Goal: Download file/media

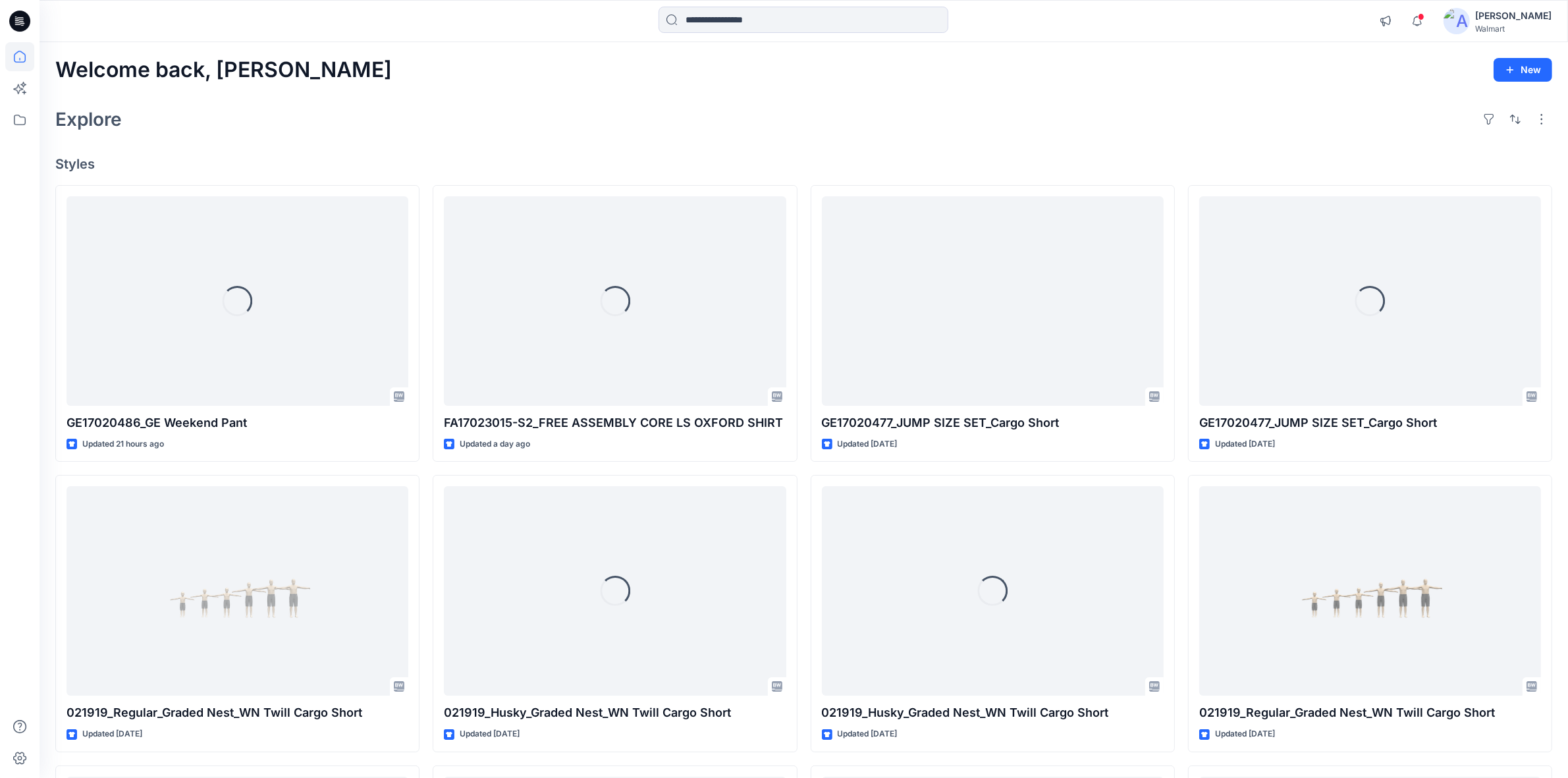
click at [612, 60] on div "Welcome back, Shabbir New" at bounding box center [803, 69] width 1497 height 24
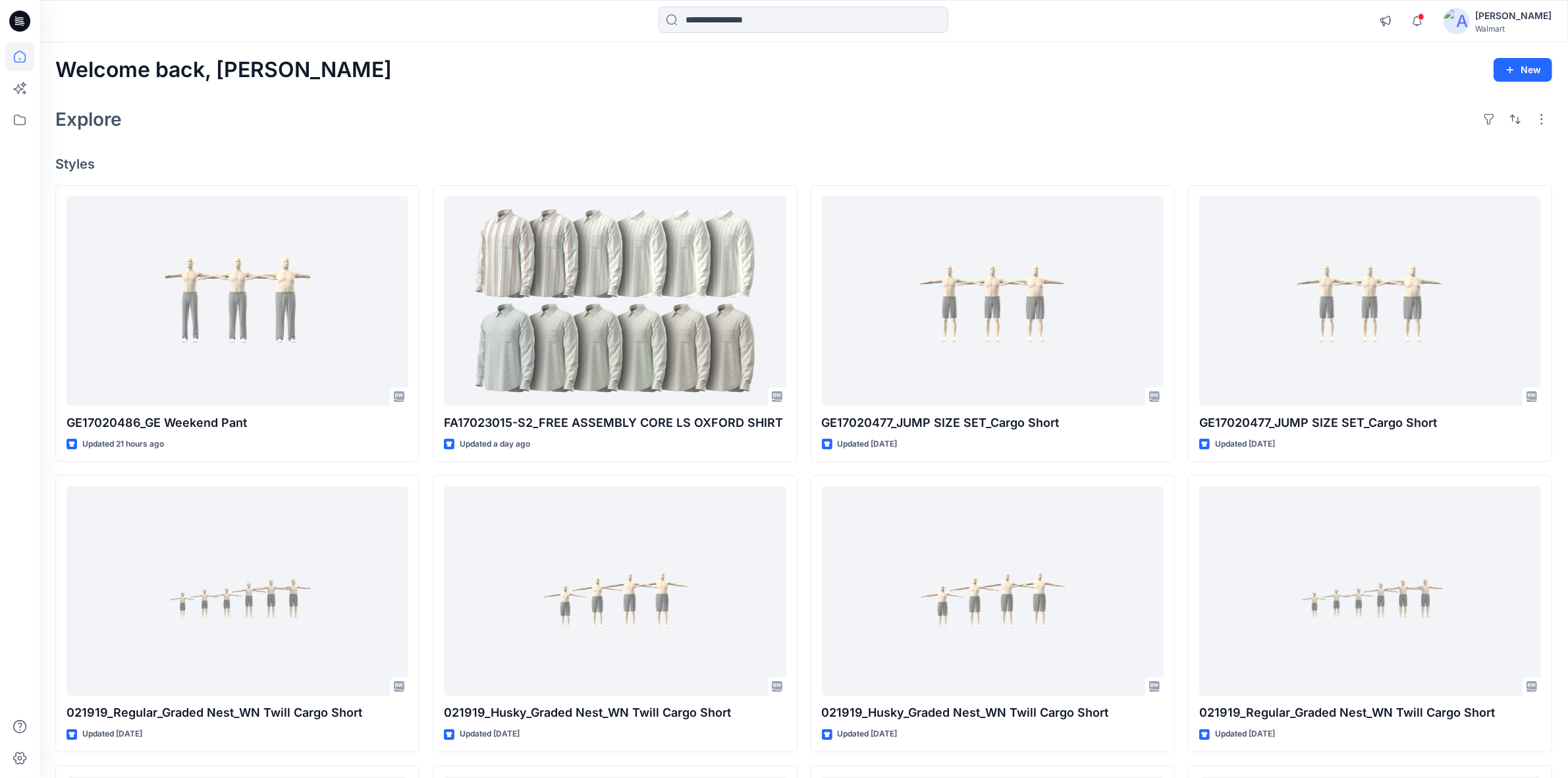
click at [932, 107] on div "Explore" at bounding box center [803, 119] width 1497 height 31
click at [953, 114] on div "Explore" at bounding box center [803, 119] width 1497 height 31
click at [621, 69] on div "Welcome back, Shabbir New" at bounding box center [803, 69] width 1497 height 24
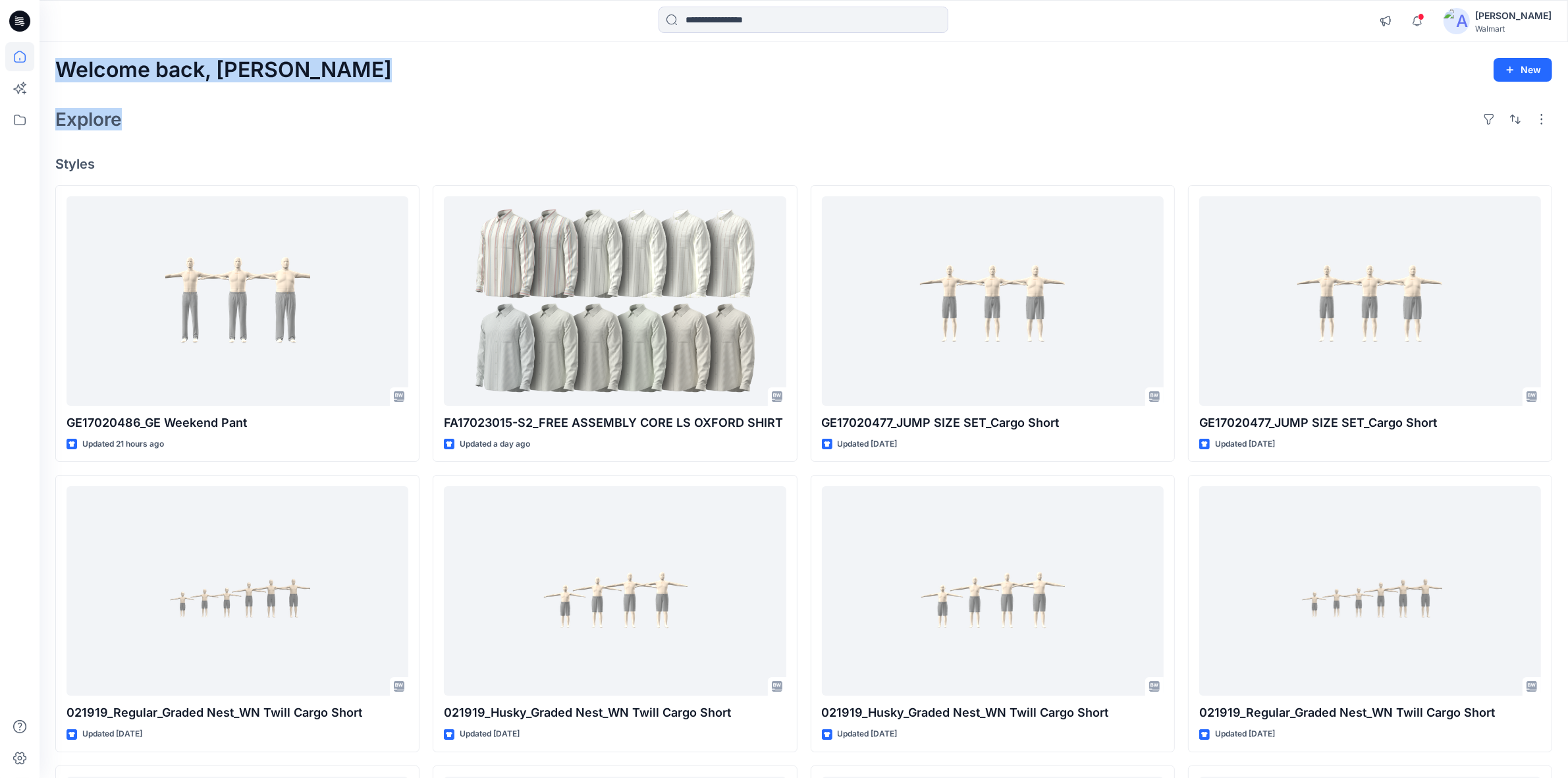
drag, startPoint x: 60, startPoint y: 66, endPoint x: 129, endPoint y: 122, distance: 88.9
click at [129, 122] on div "Welcome back, Shabbir New Explore Styles GE17020486_GE Weekend Pant Updated 21 …" at bounding box center [803, 574] width 1528 height 1063
click at [204, 117] on div "Explore" at bounding box center [803, 119] width 1497 height 31
drag, startPoint x: 58, startPoint y: 66, endPoint x: 128, endPoint y: 123, distance: 90.3
click at [128, 123] on div "Welcome back, Shabbir New Explore Styles GE17020486_GE Weekend Pant Updated 21 …" at bounding box center [803, 574] width 1528 height 1063
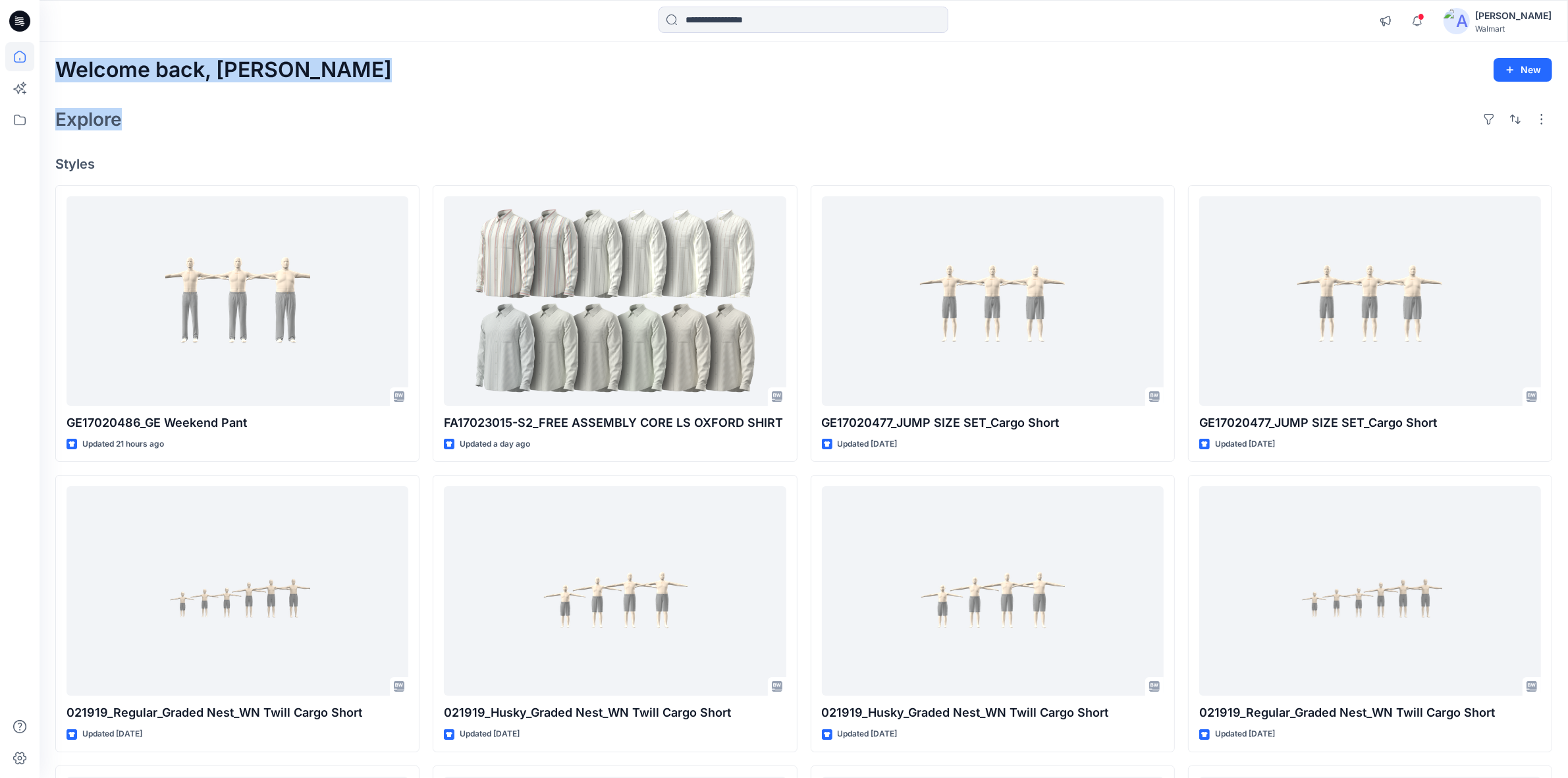
drag, startPoint x: 196, startPoint y: 123, endPoint x: 260, endPoint y: 124, distance: 64.0
click at [196, 123] on div "Explore" at bounding box center [803, 119] width 1497 height 31
click at [284, 108] on div "Explore" at bounding box center [803, 119] width 1497 height 31
click at [281, 108] on div "Explore" at bounding box center [803, 119] width 1497 height 31
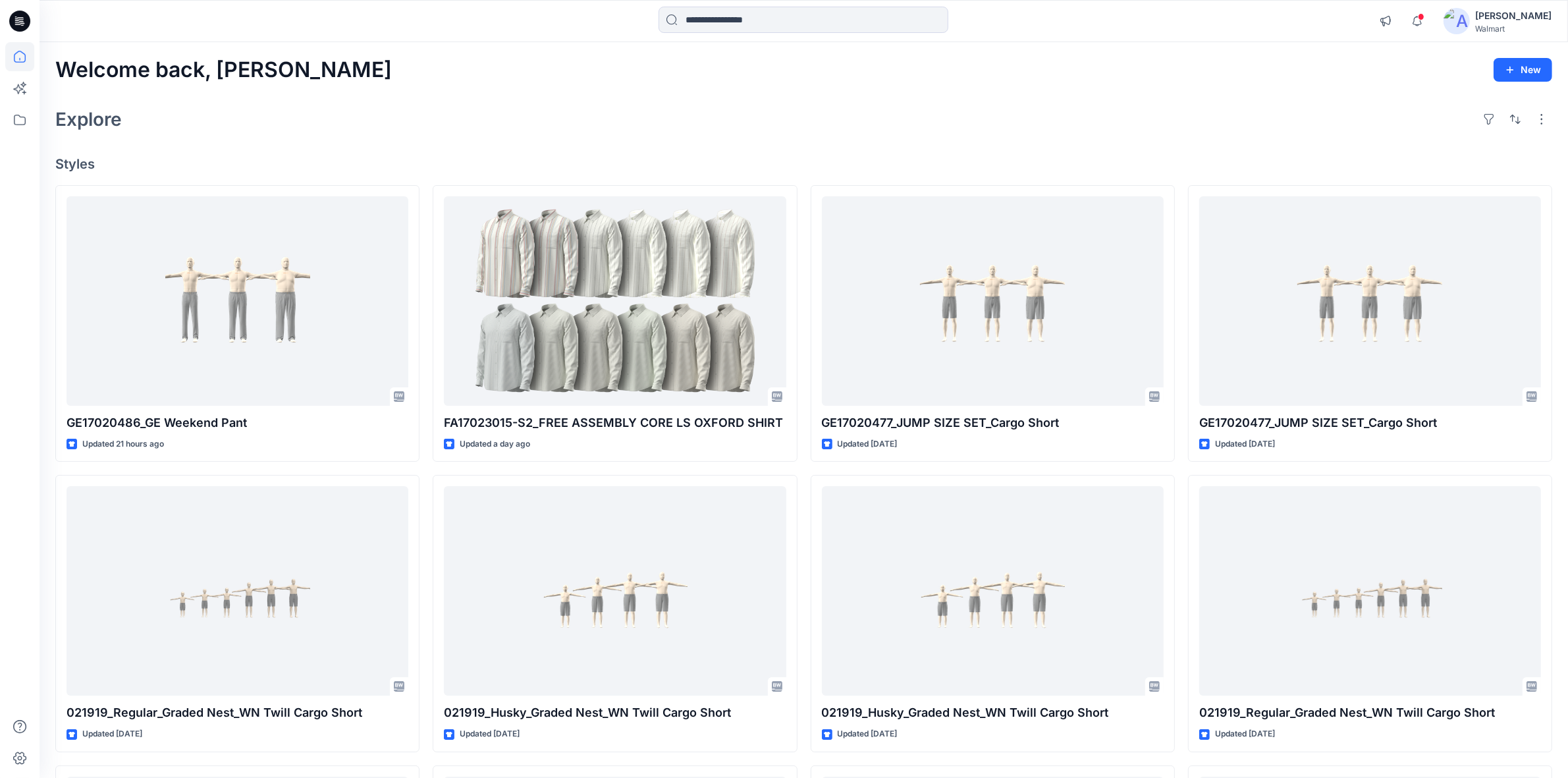
click at [465, 108] on div "Explore" at bounding box center [803, 119] width 1497 height 31
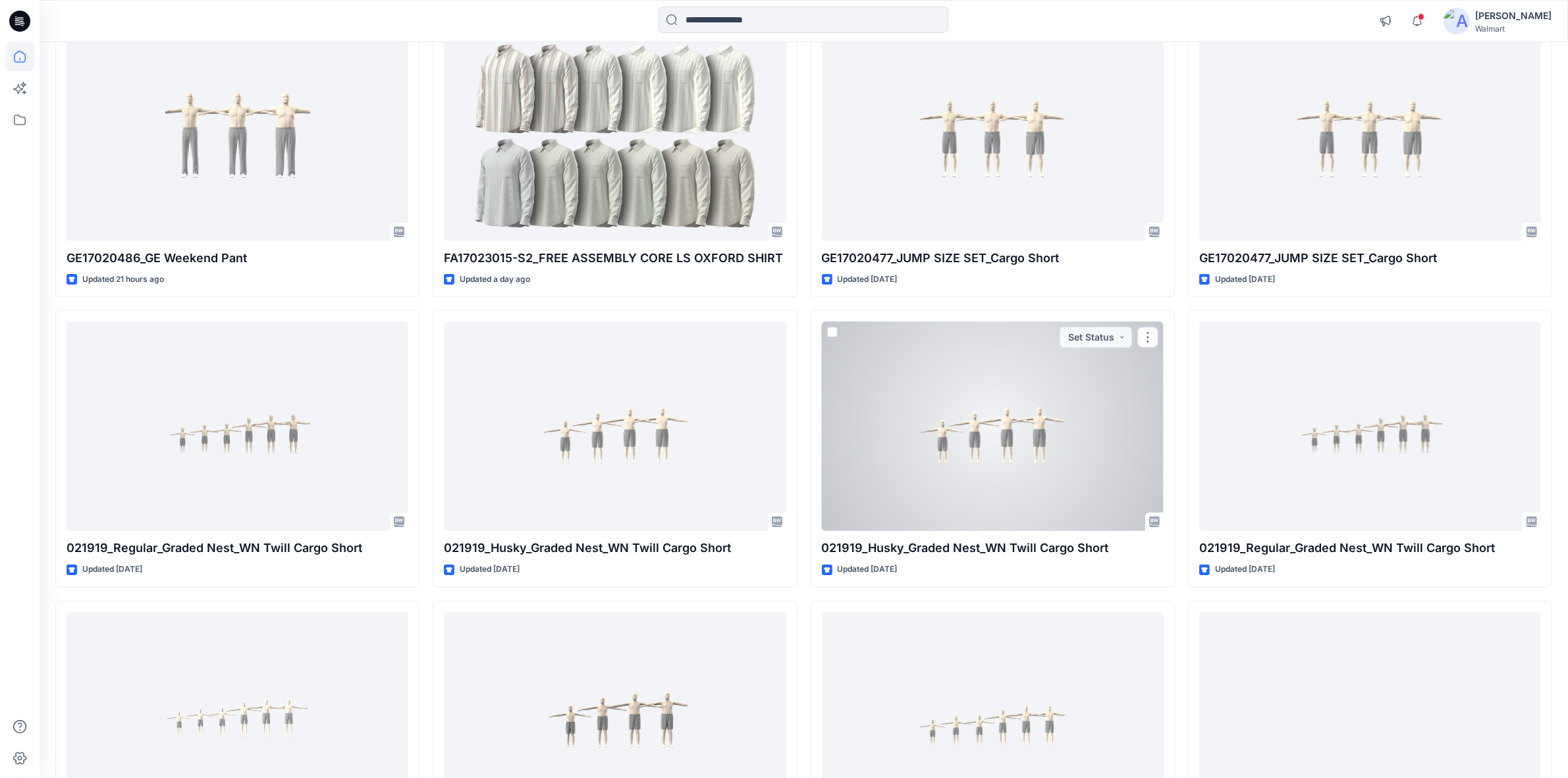
scroll to position [327, 0]
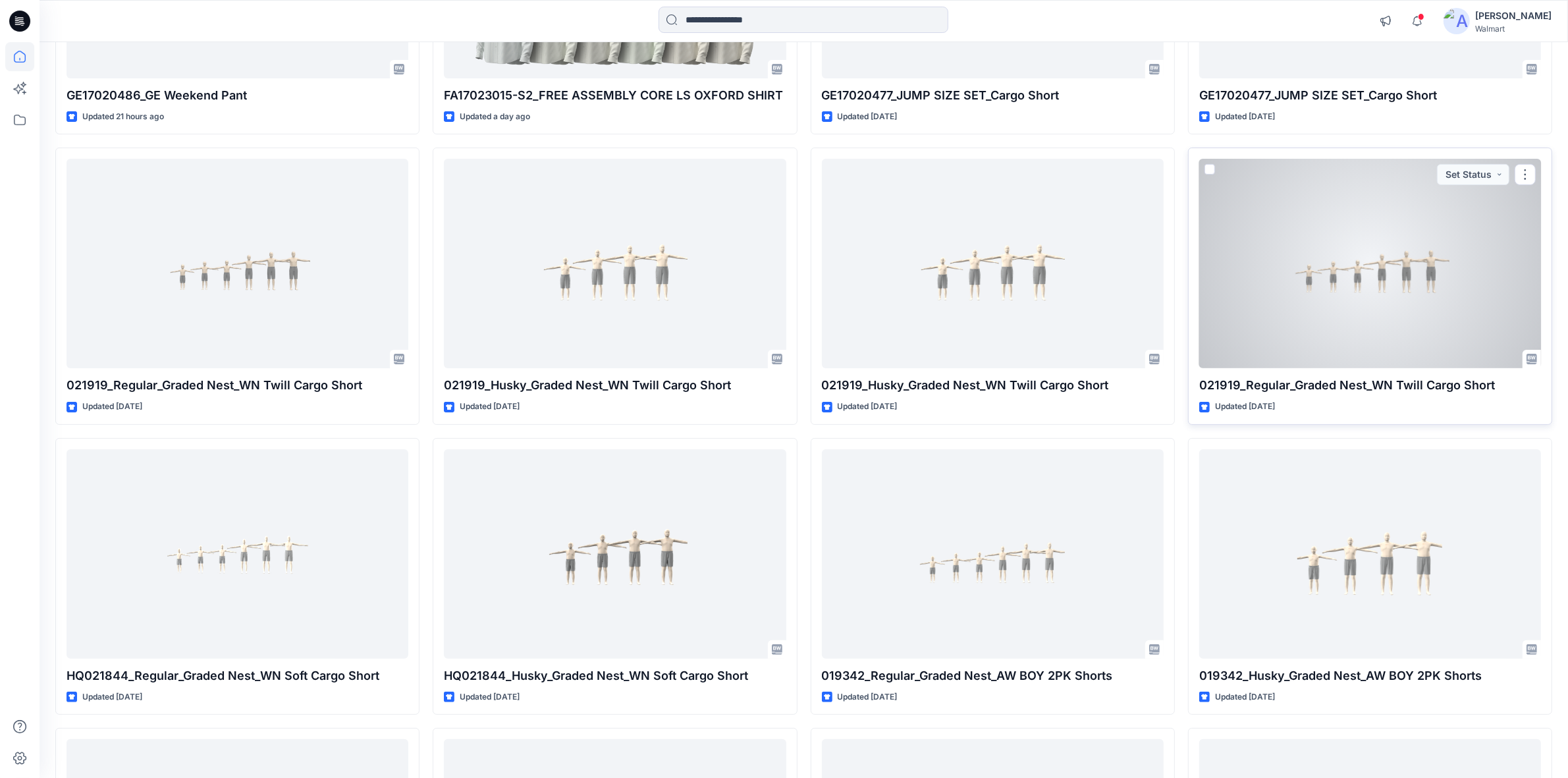
click at [1412, 290] on div at bounding box center [1370, 263] width 342 height 209
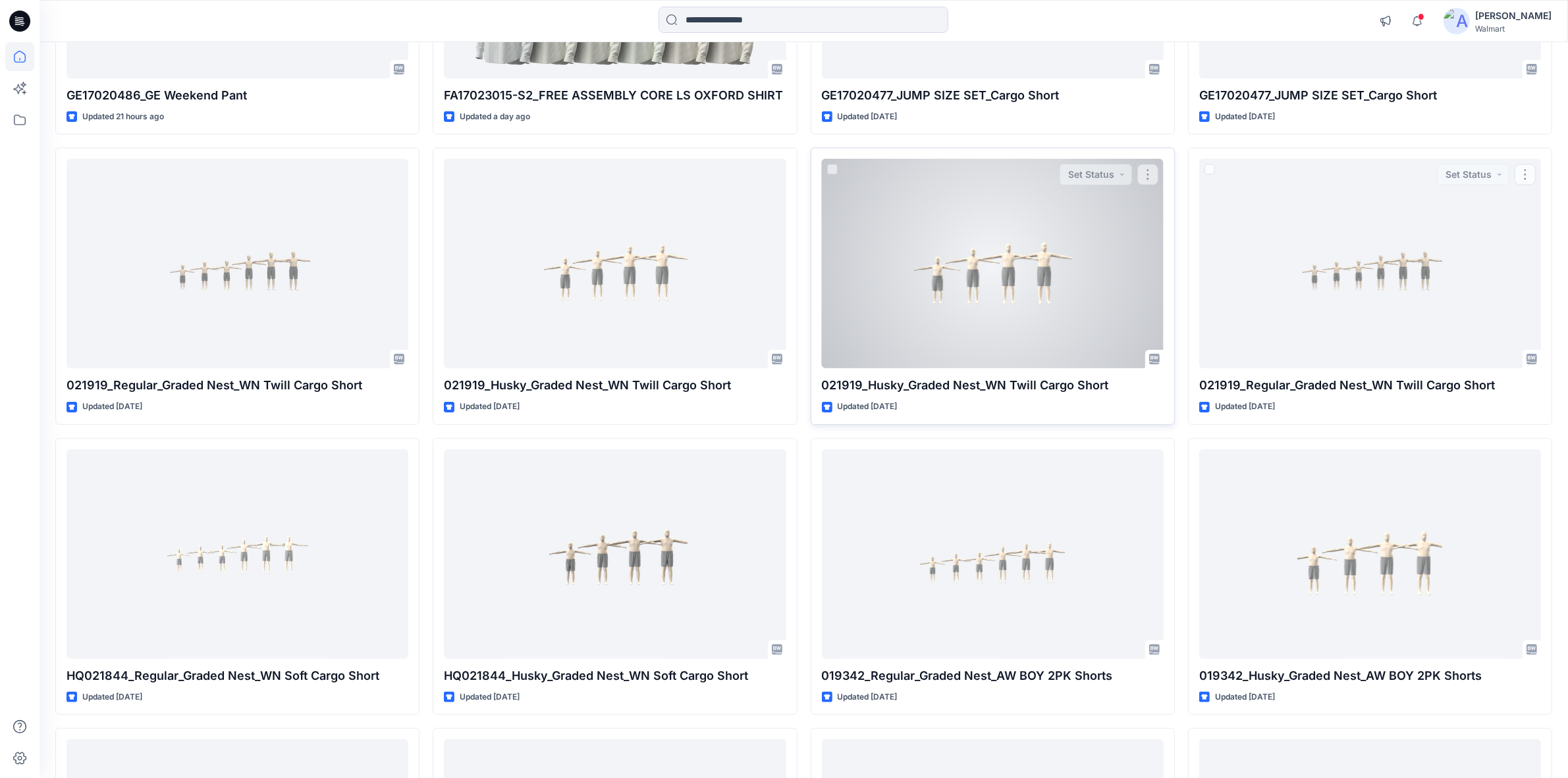
click at [1061, 289] on div at bounding box center [993, 263] width 342 height 209
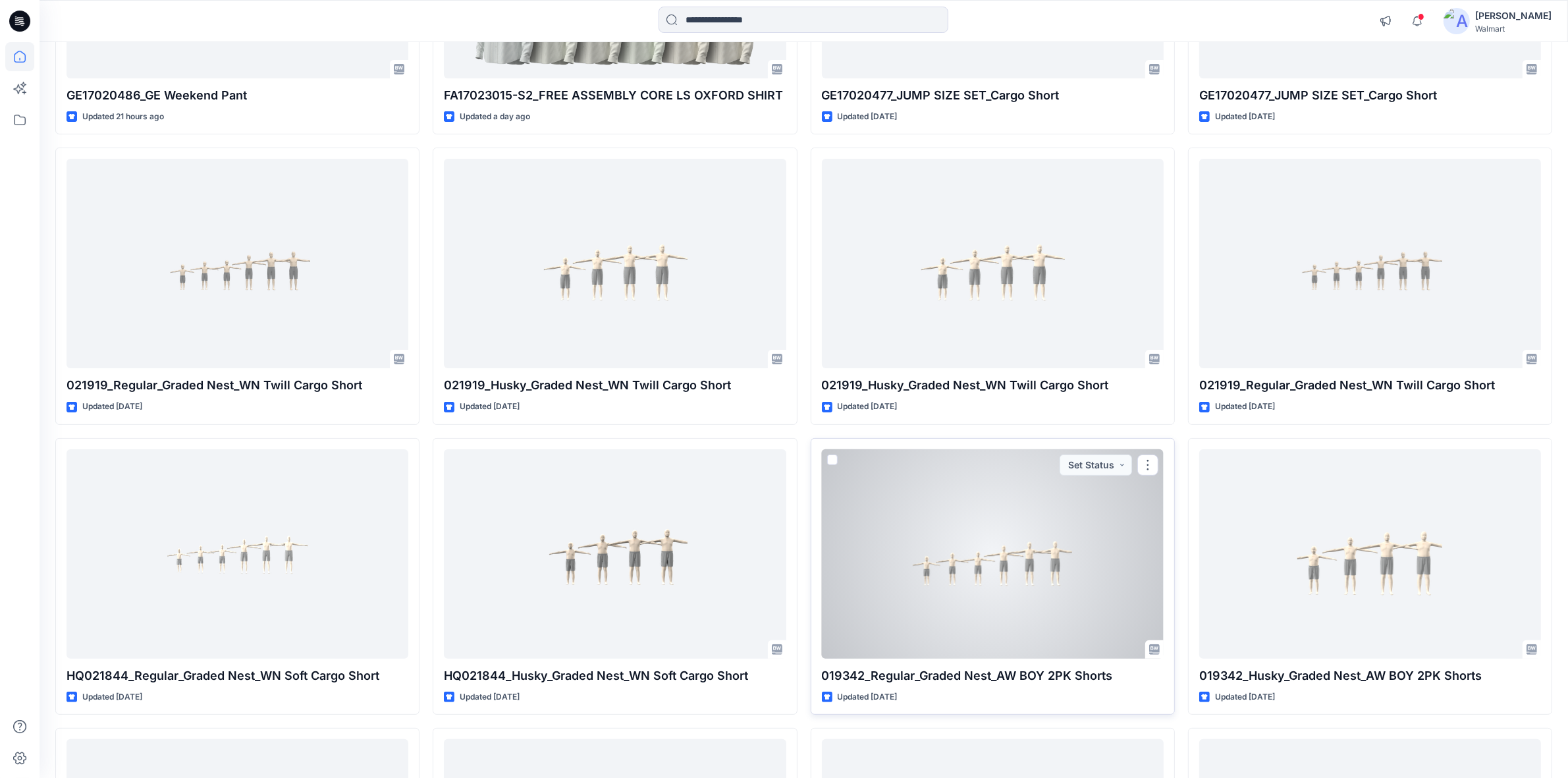
scroll to position [80, 0]
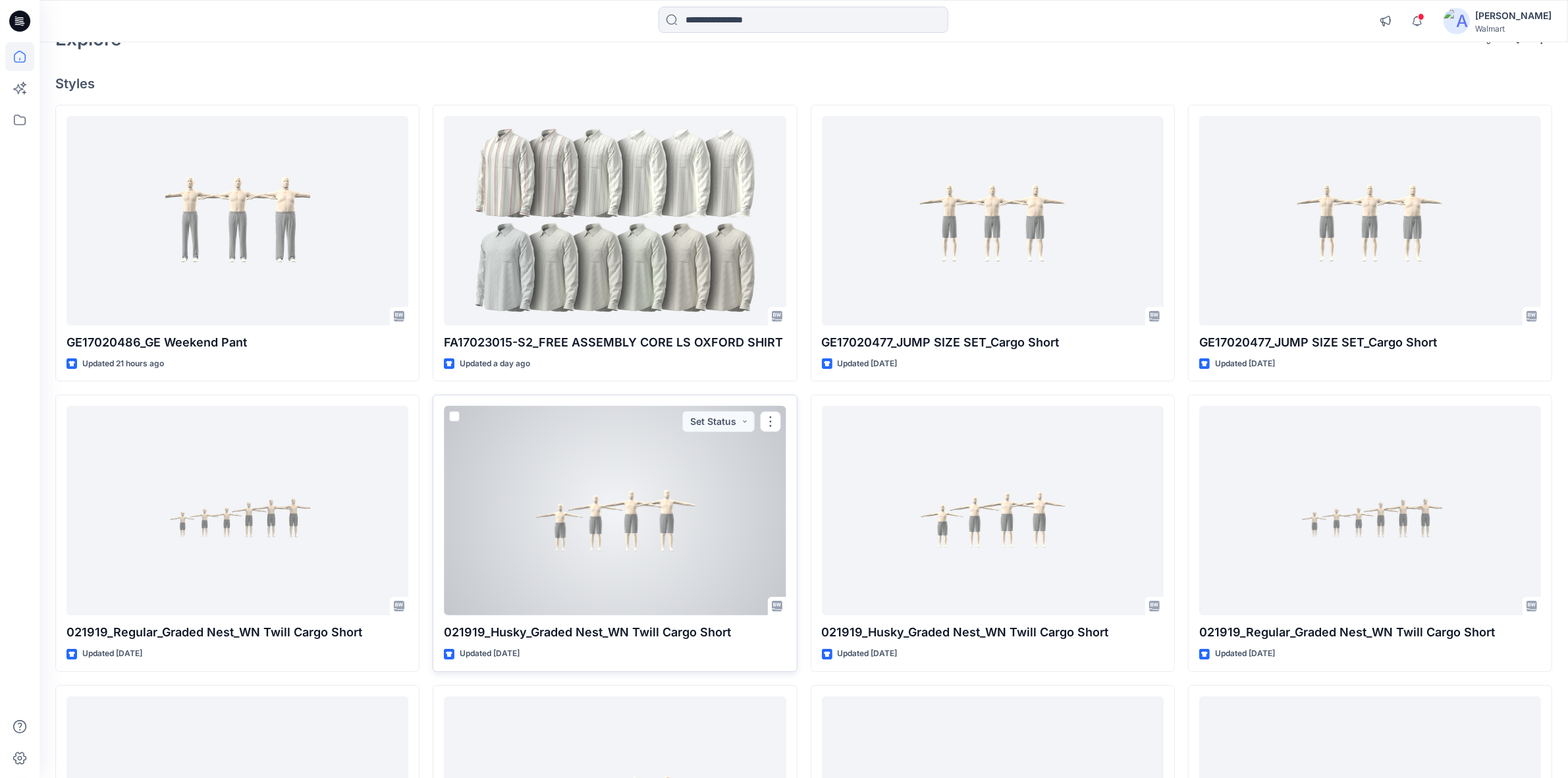
click at [620, 545] on div at bounding box center [615, 510] width 342 height 209
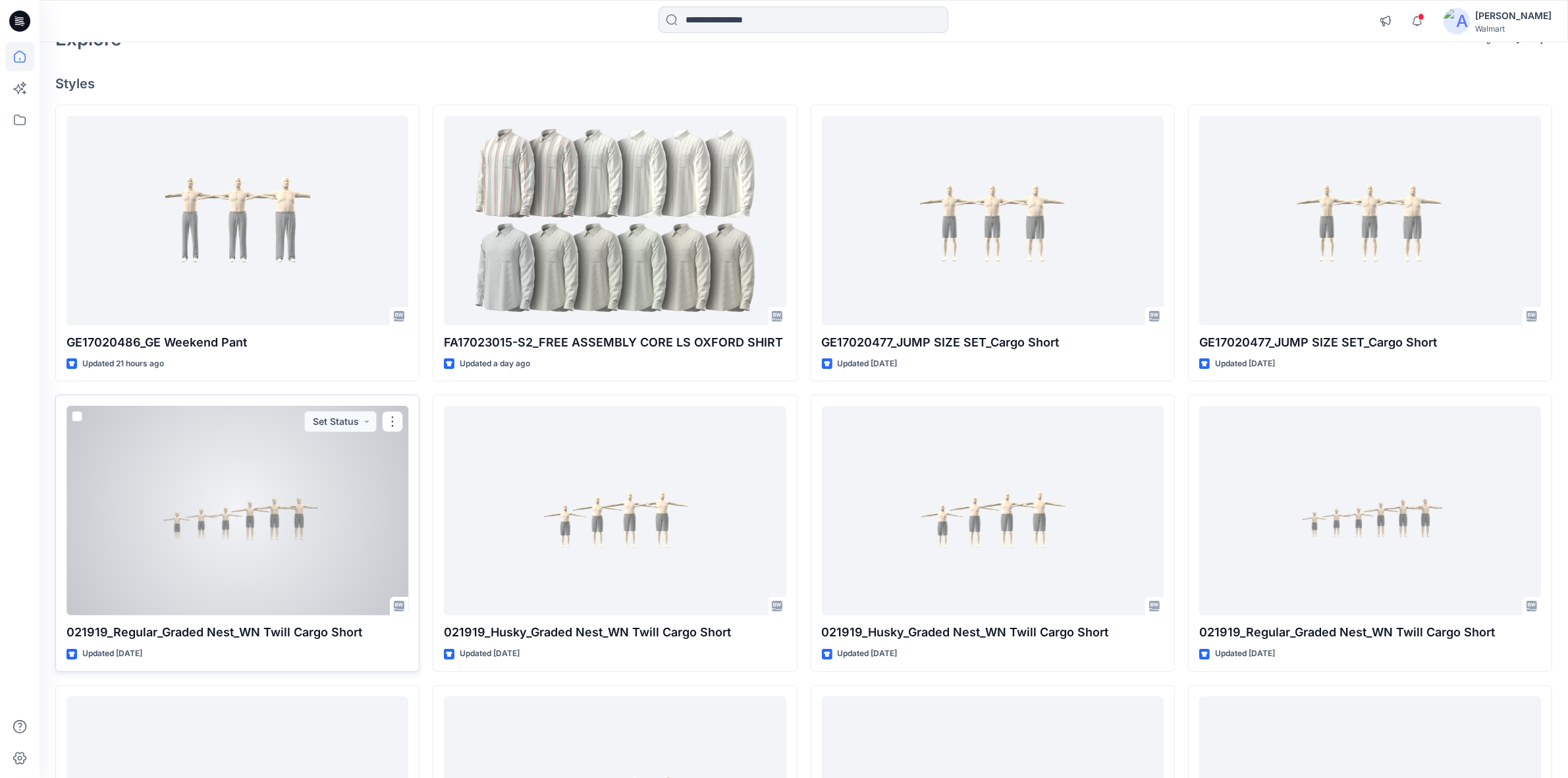
click at [316, 544] on div at bounding box center [237, 510] width 342 height 209
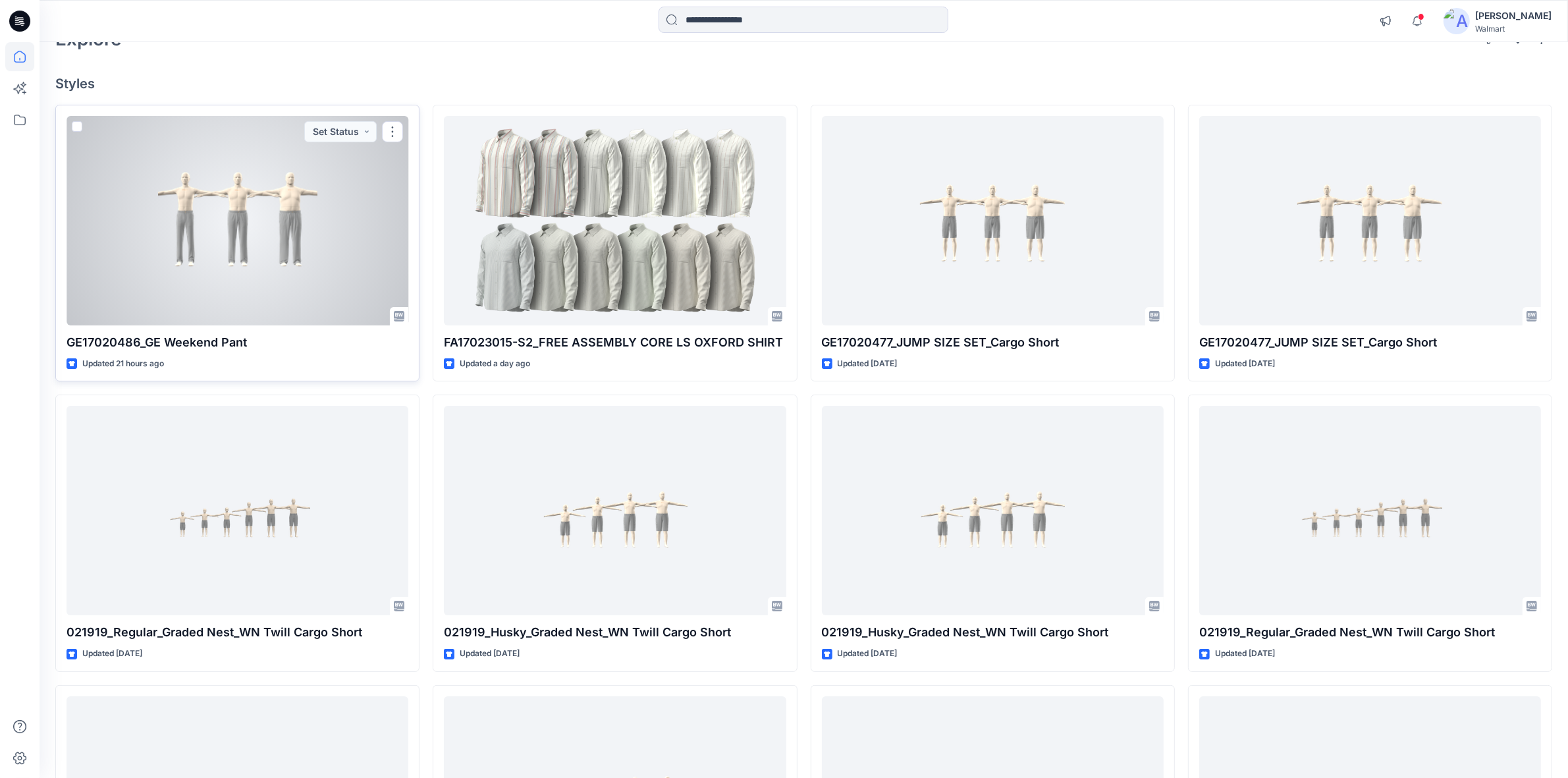
scroll to position [0, 0]
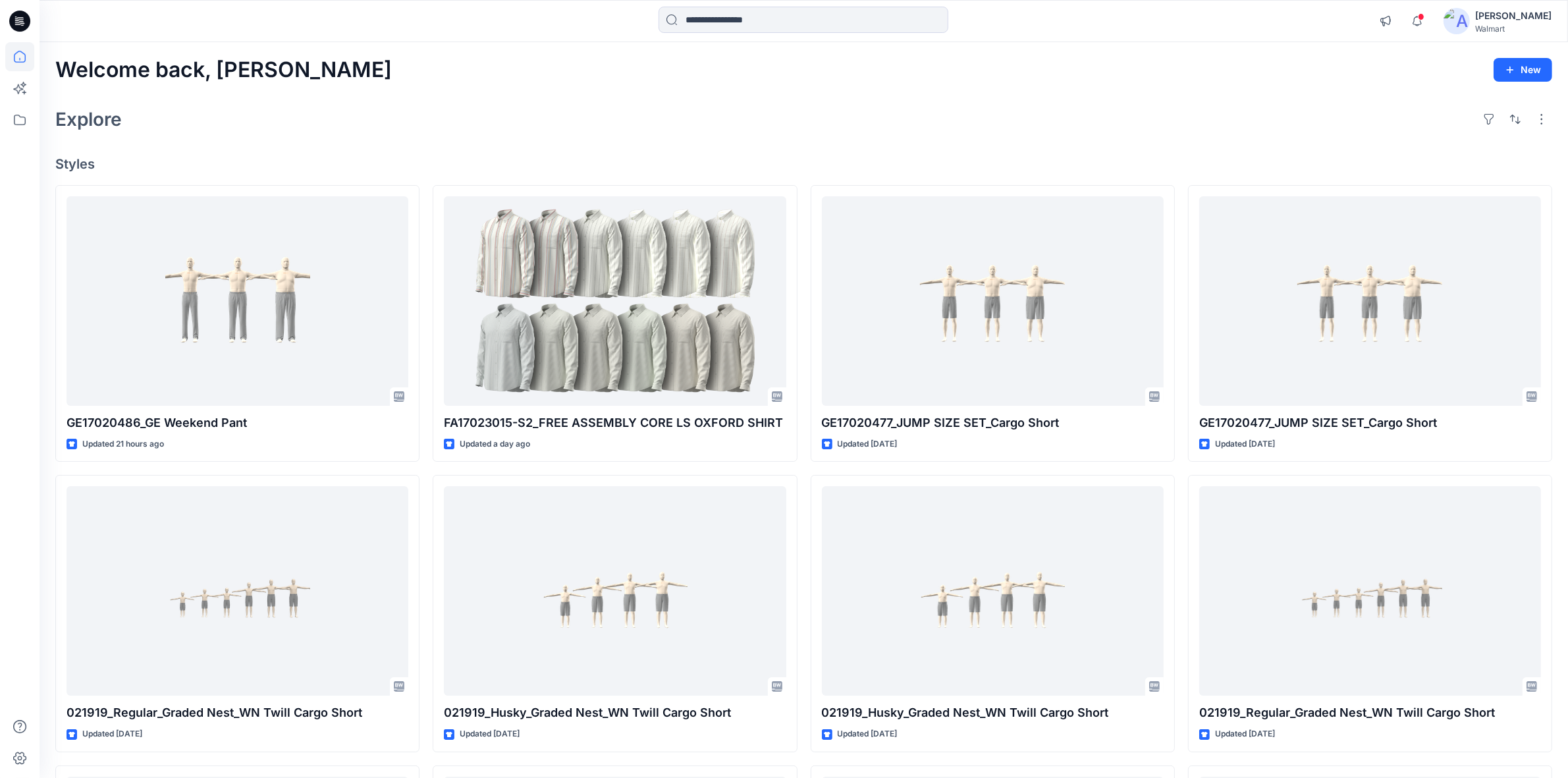
drag, startPoint x: 21, startPoint y: 13, endPoint x: 31, endPoint y: 20, distance: 12.2
click at [21, 13] on icon at bounding box center [19, 21] width 21 height 21
click at [604, 80] on div "Welcome back, Shabbir New" at bounding box center [803, 69] width 1497 height 24
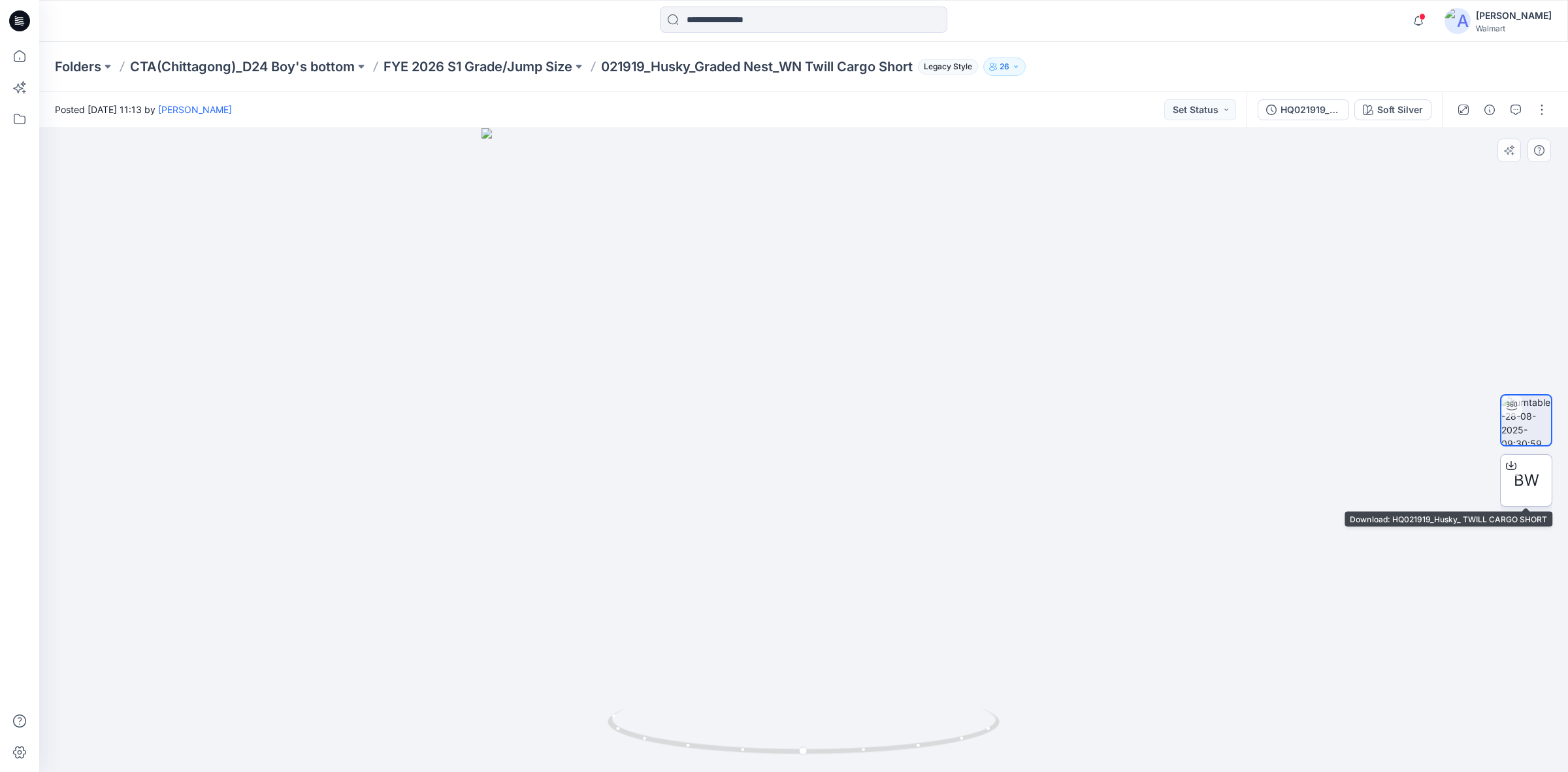
click at [1541, 473] on div "BW" at bounding box center [1526, 481] width 52 height 53
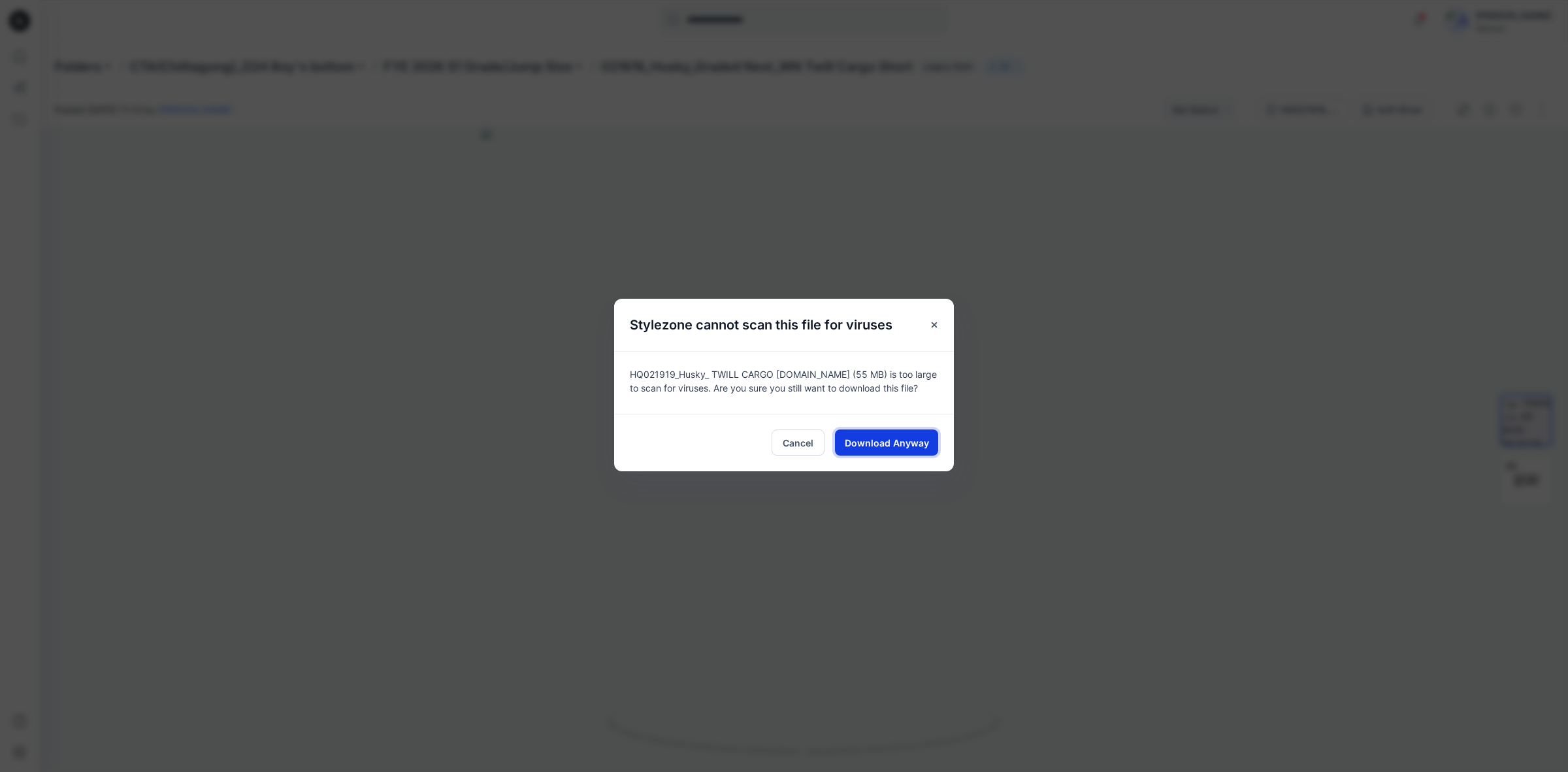
click at [913, 445] on span "Download Anyway" at bounding box center [887, 442] width 84 height 14
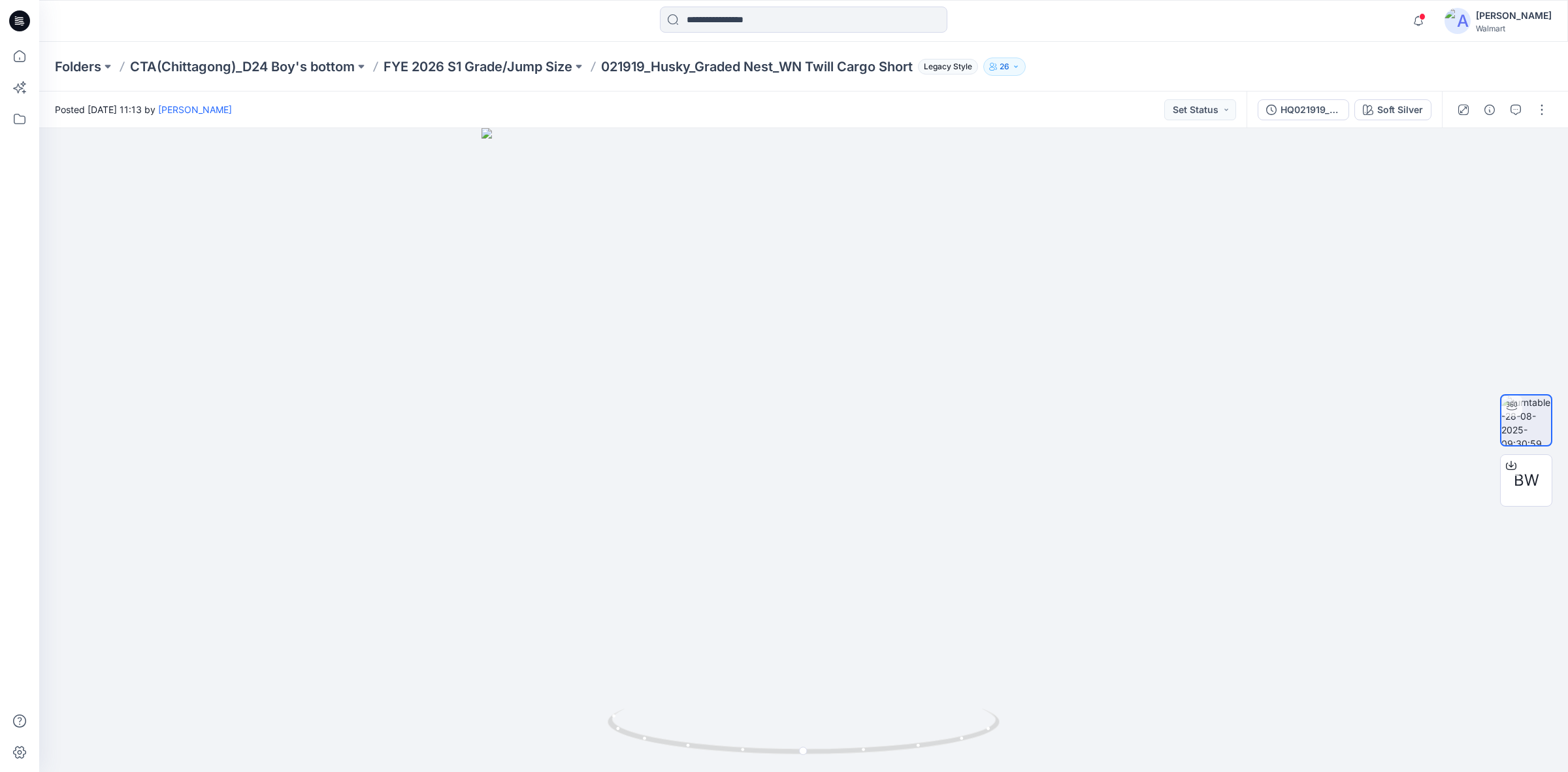
click at [1060, 30] on div at bounding box center [804, 21] width 764 height 29
click at [472, 67] on p "FYE 2026 S1 Grade/Jump Size" at bounding box center [478, 66] width 189 height 18
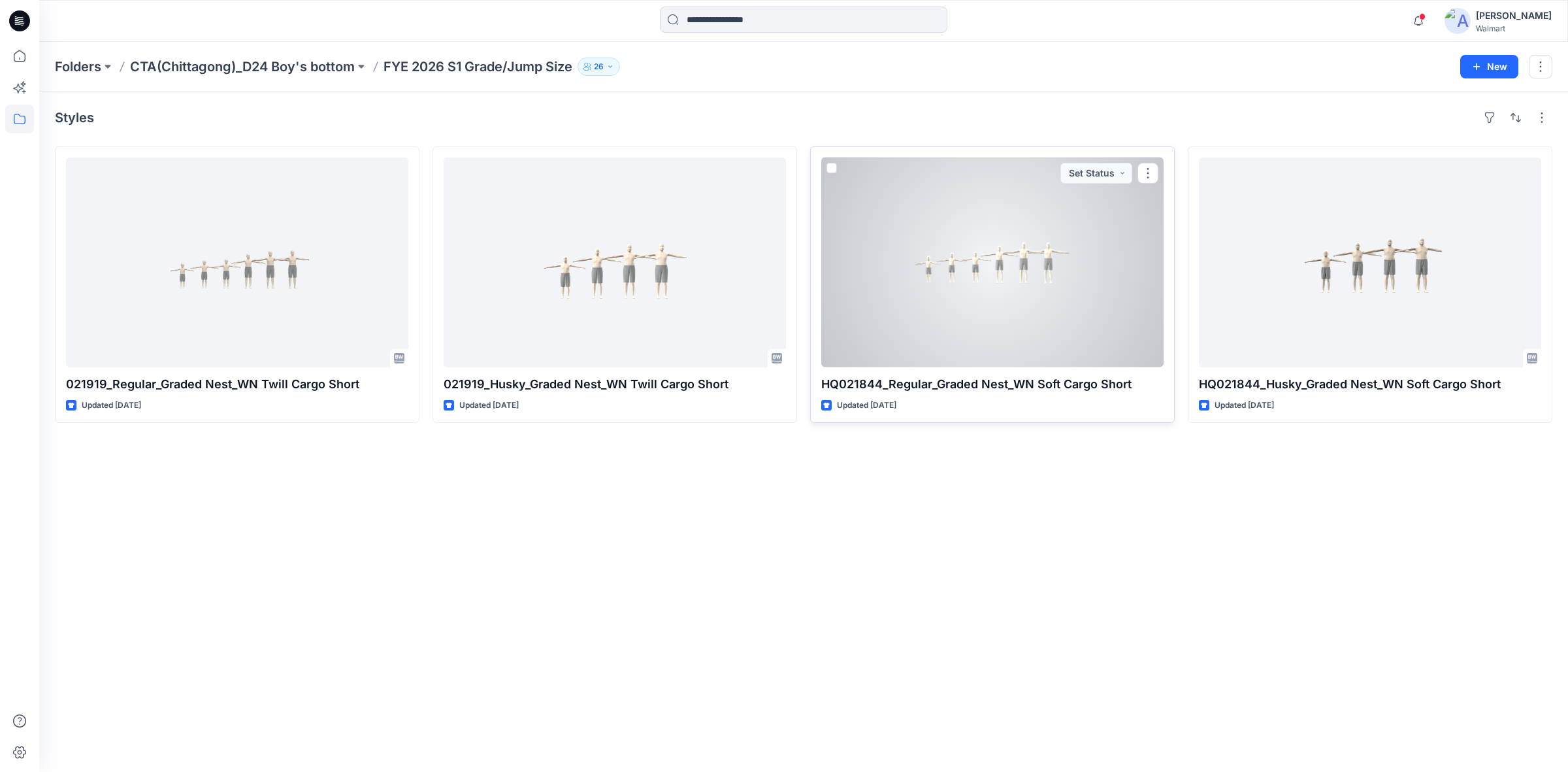
click at [1014, 322] on div at bounding box center [993, 263] width 343 height 210
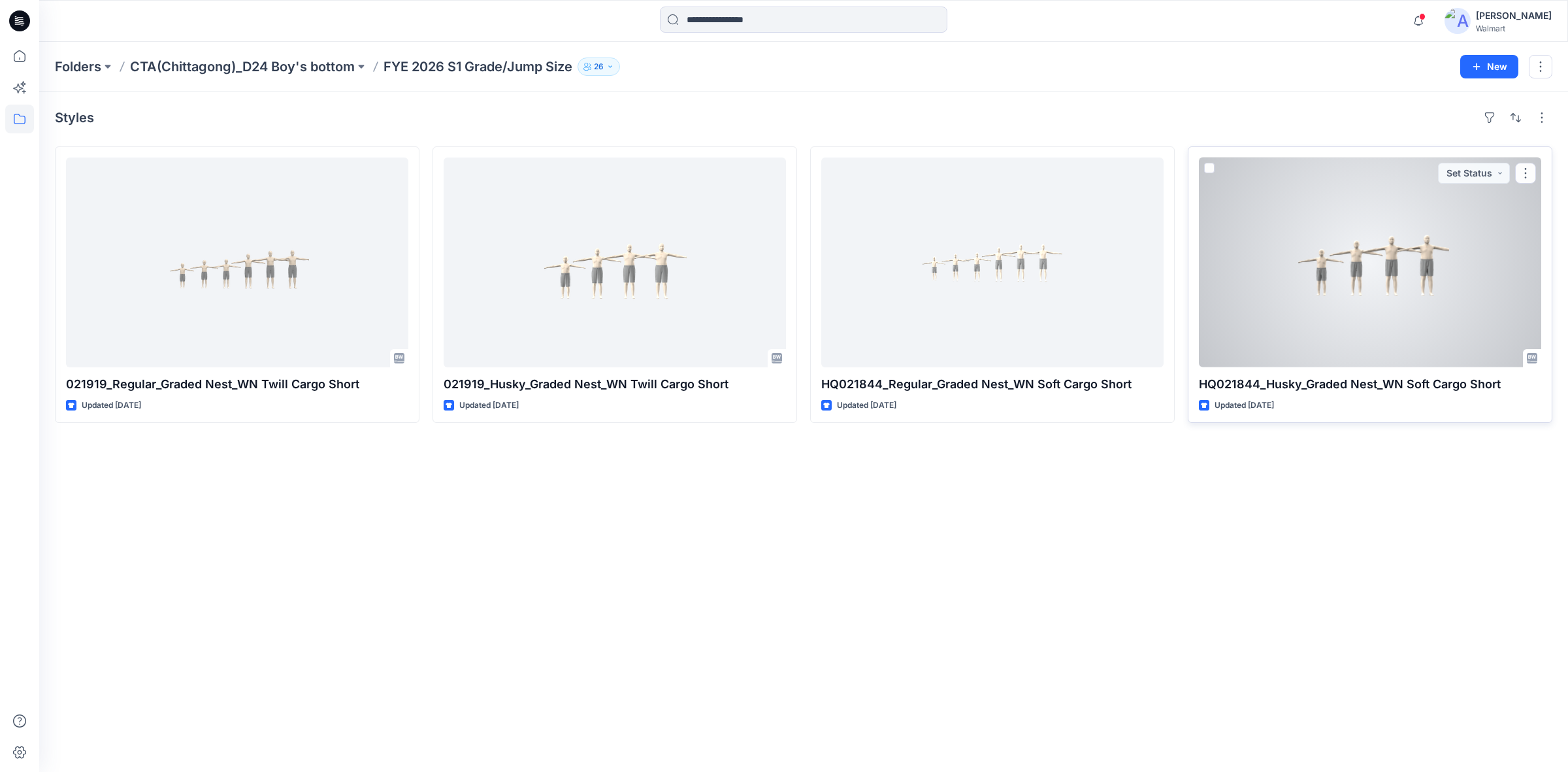
click at [1402, 309] on div at bounding box center [1370, 263] width 343 height 210
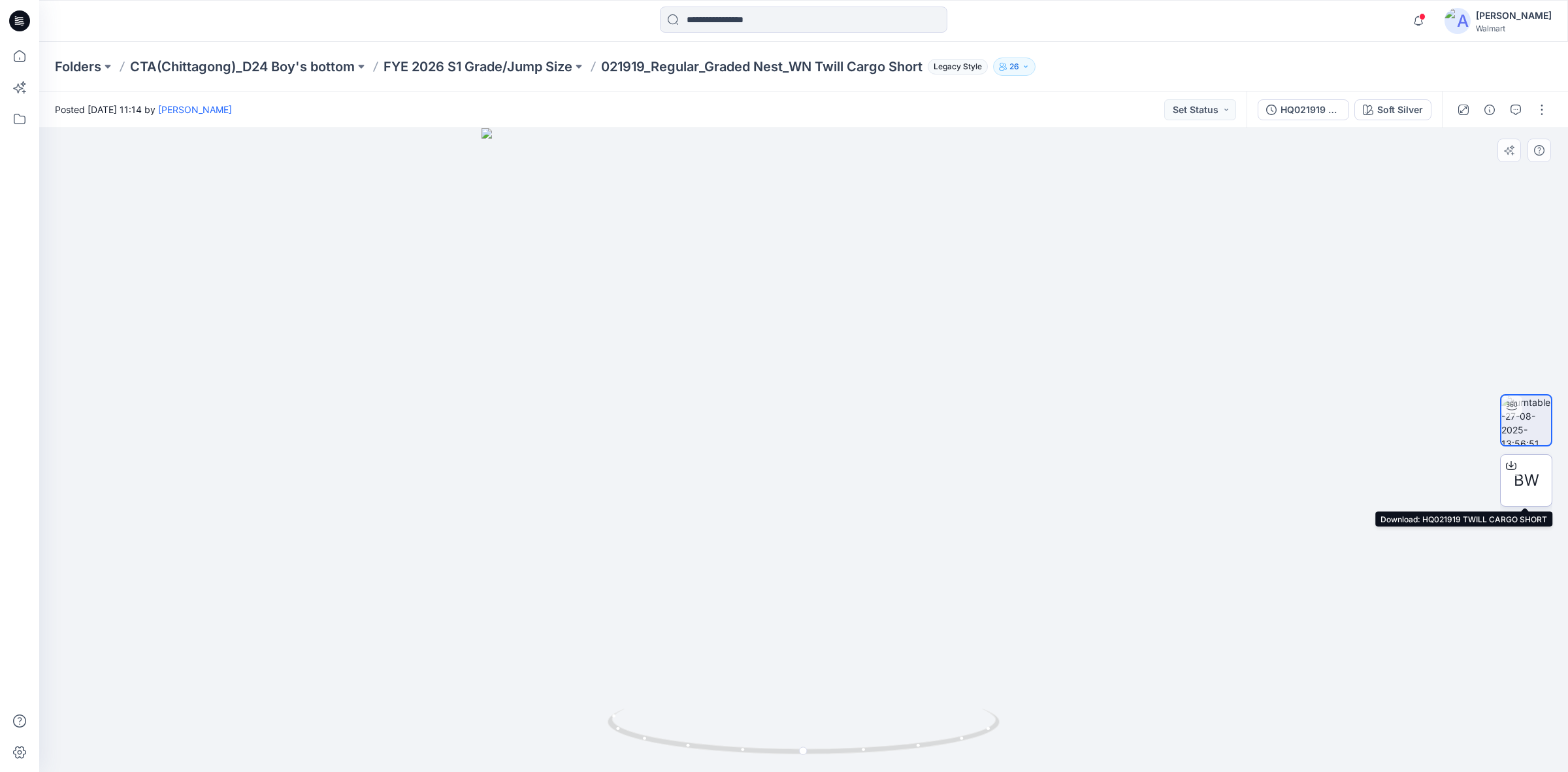
click at [1533, 479] on span "BW" at bounding box center [1526, 480] width 25 height 24
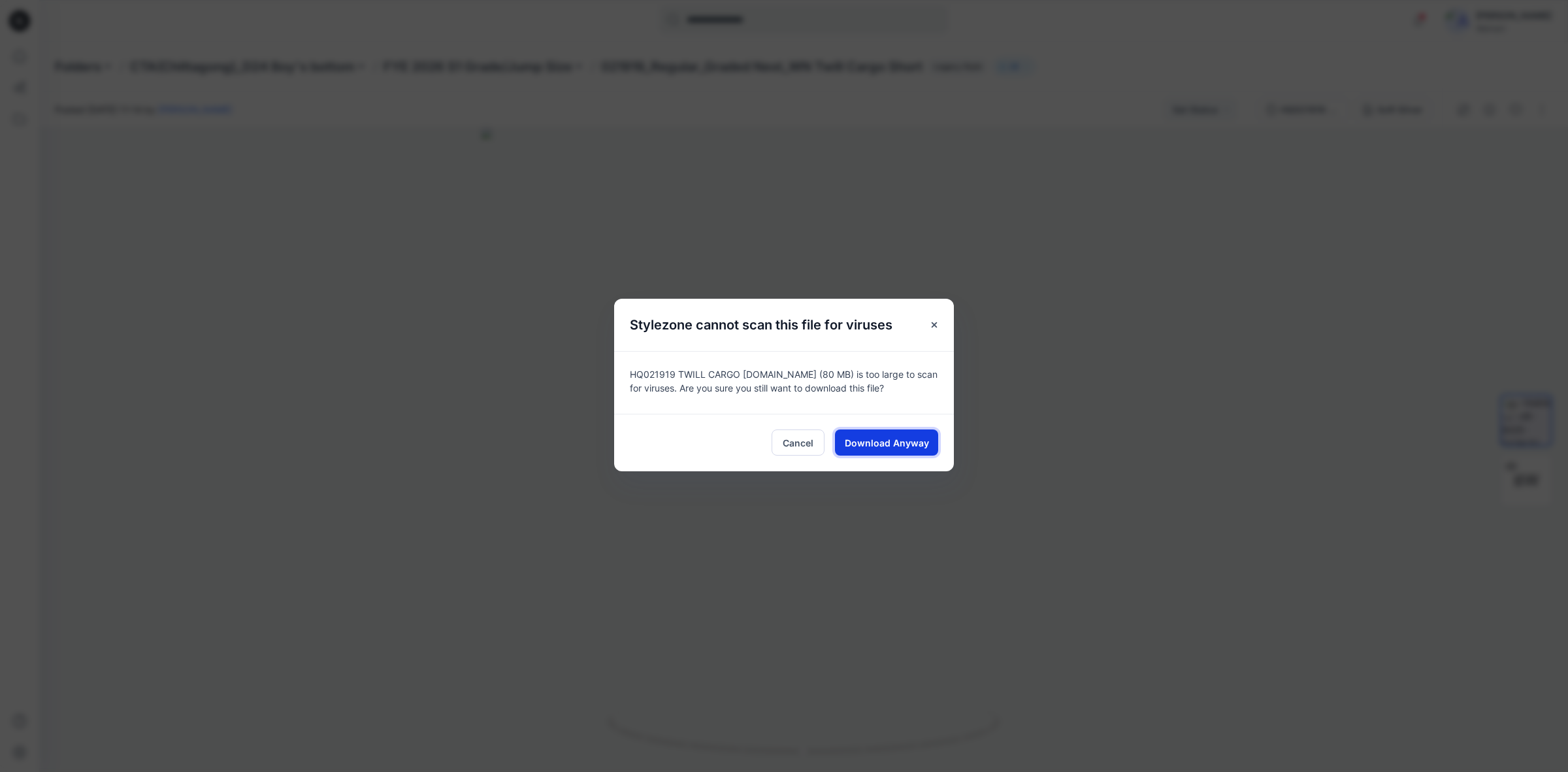
click at [902, 446] on span "Download Anyway" at bounding box center [887, 442] width 84 height 14
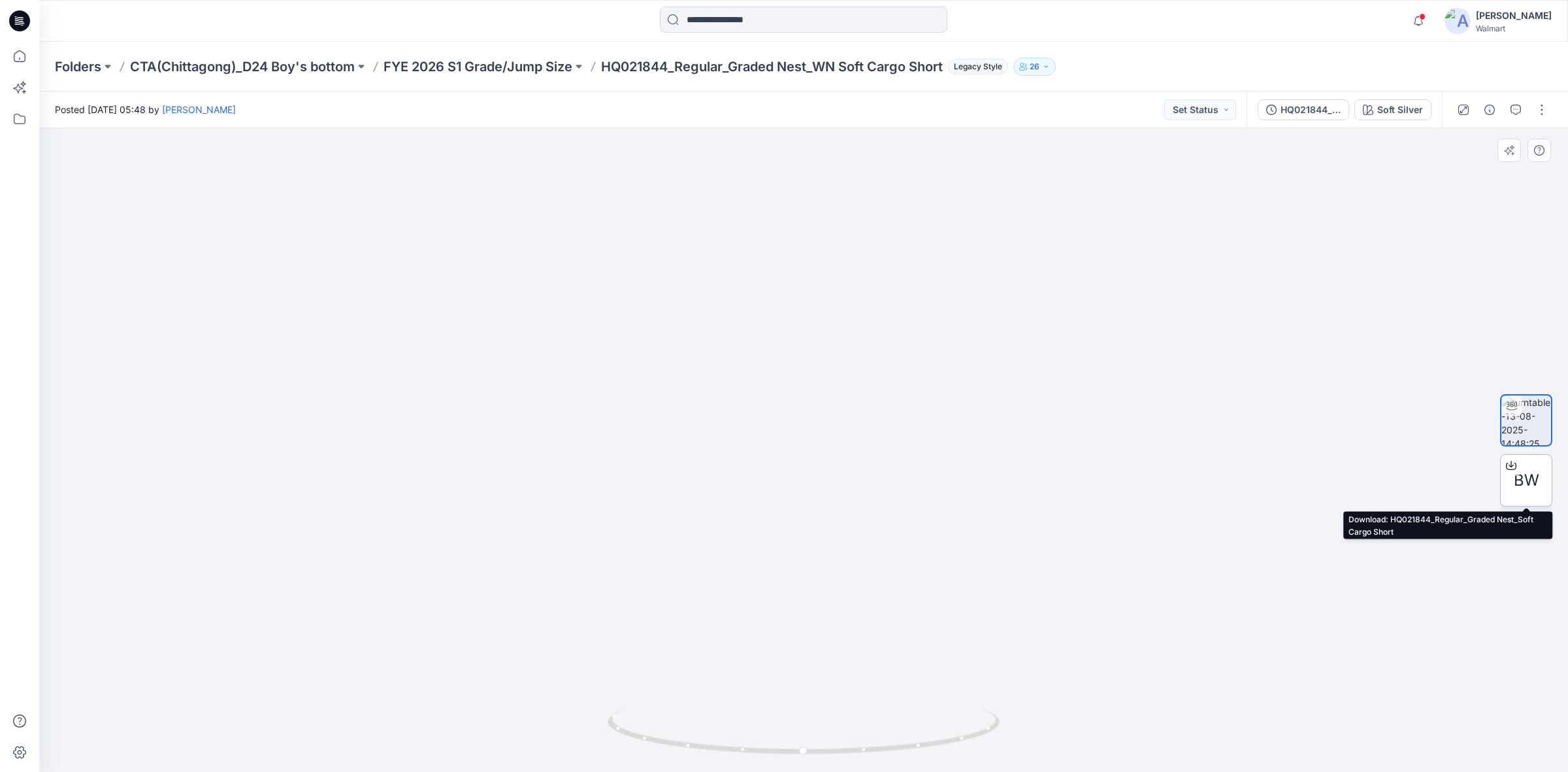
click at [1520, 477] on span "BW" at bounding box center [1526, 480] width 25 height 24
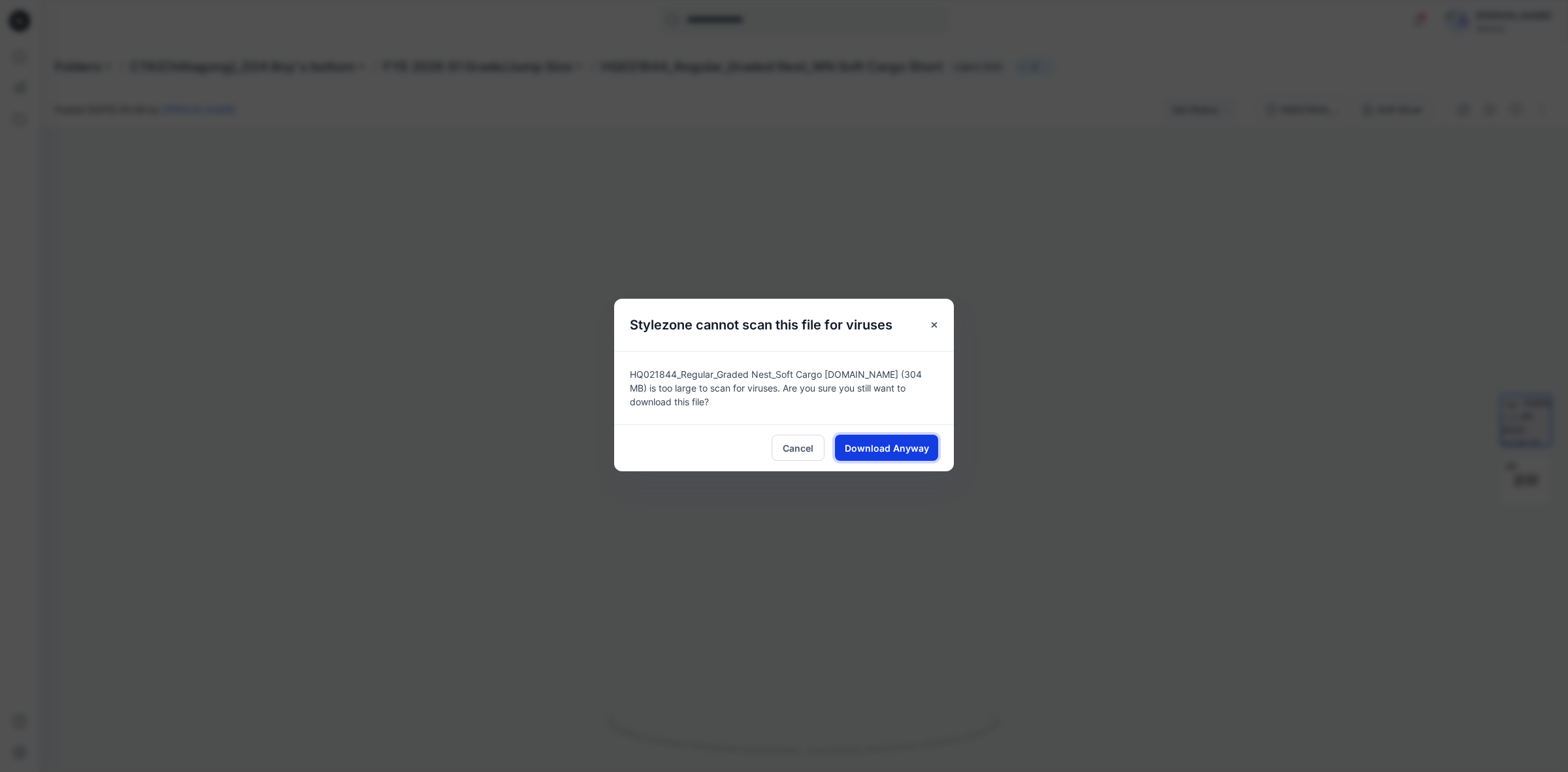
click at [902, 438] on button "Download Anyway" at bounding box center [887, 448] width 103 height 26
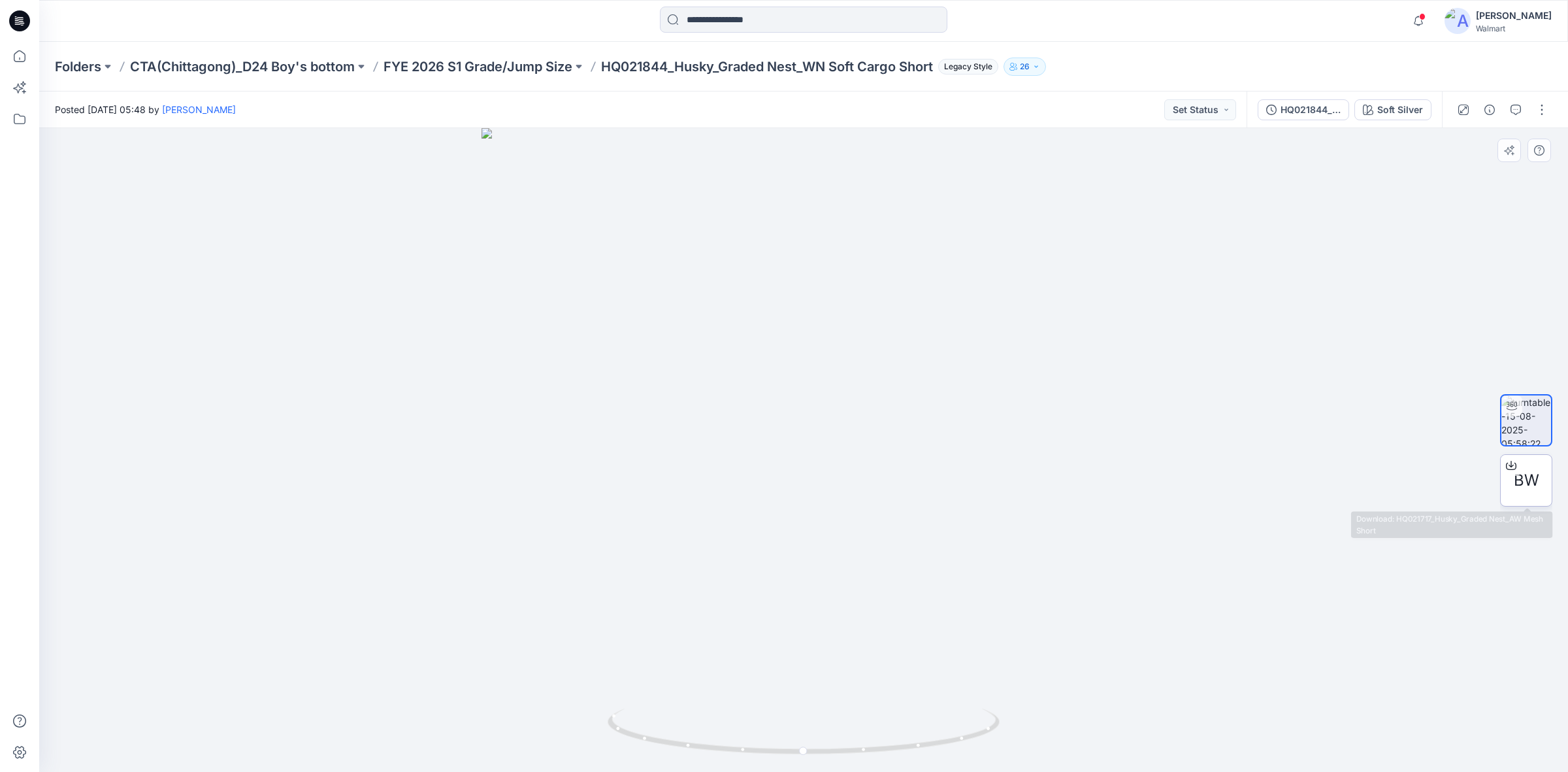
click at [1530, 484] on span "BW" at bounding box center [1526, 480] width 25 height 24
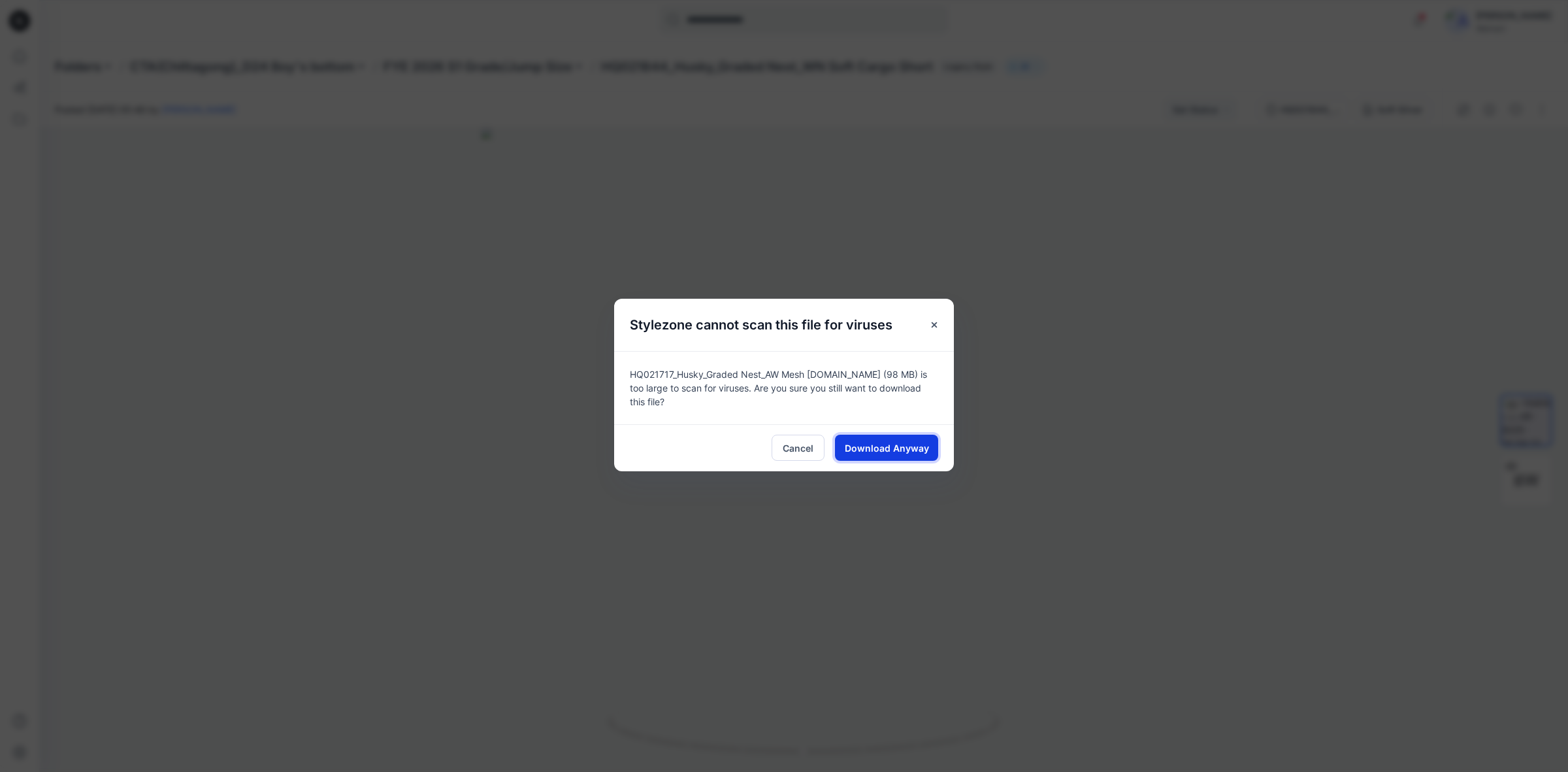
click at [909, 449] on span "Download Anyway" at bounding box center [887, 448] width 84 height 14
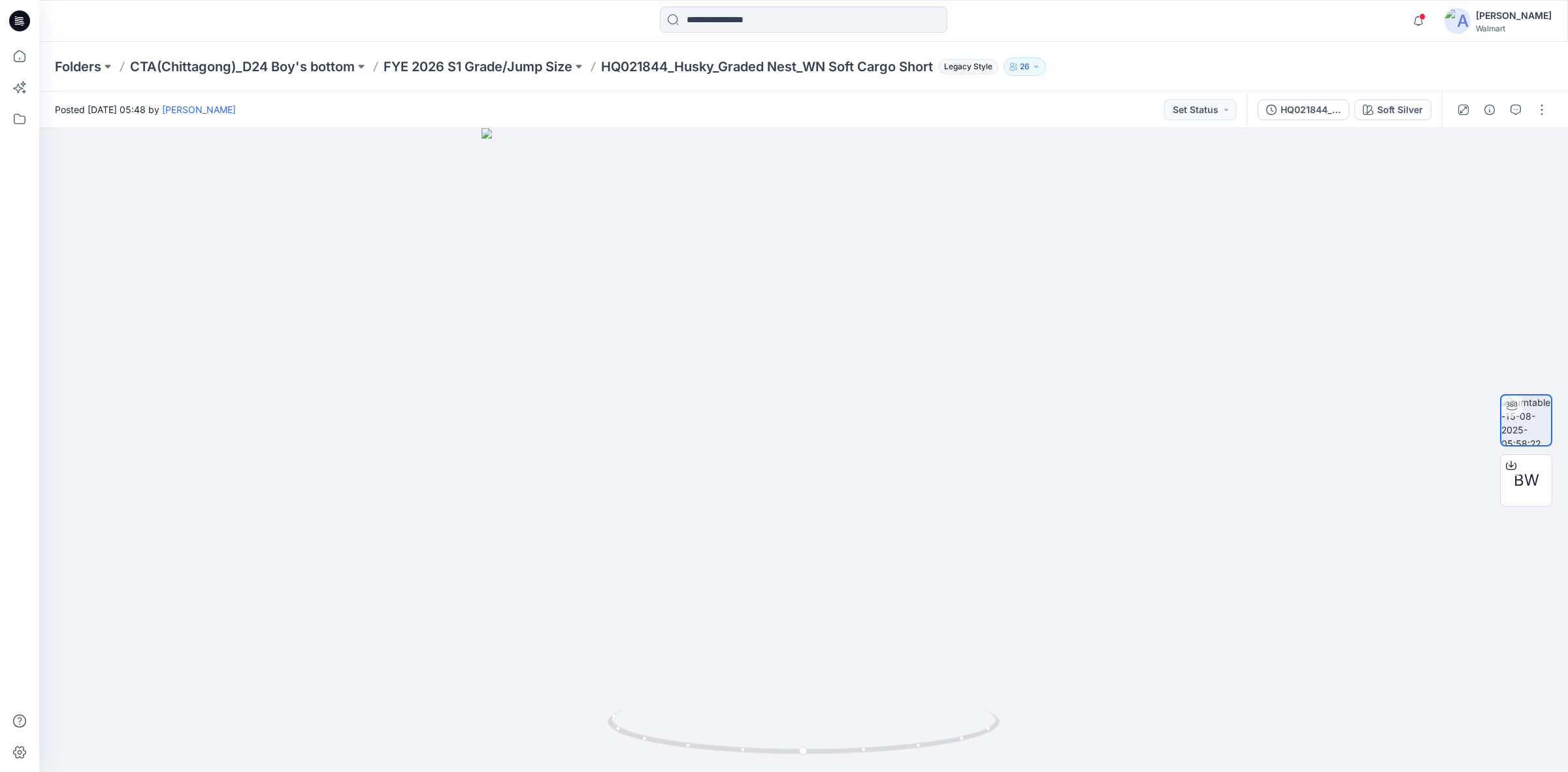
click at [1085, 17] on div at bounding box center [804, 21] width 764 height 29
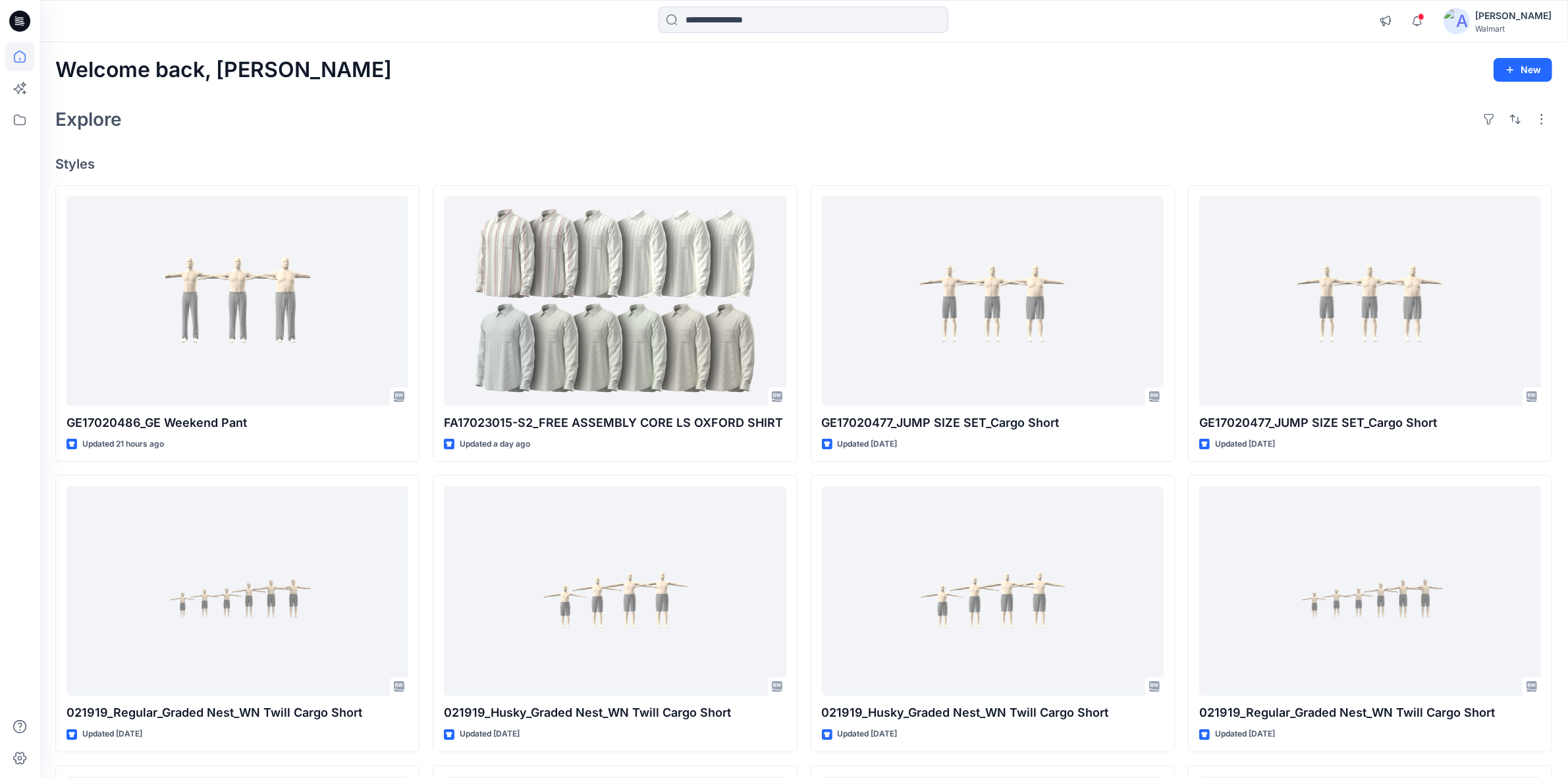
click at [883, 93] on div "Welcome back, [PERSON_NAME] New Explore Styles GE17020486_GE Weekend Pant Updat…" at bounding box center [803, 574] width 1528 height 1063
